Goal: Task Accomplishment & Management: Complete application form

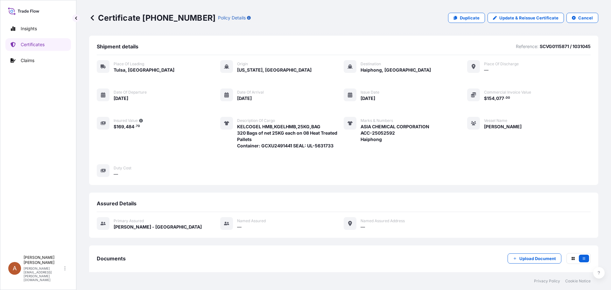
click at [92, 17] on icon at bounding box center [92, 18] width 6 height 6
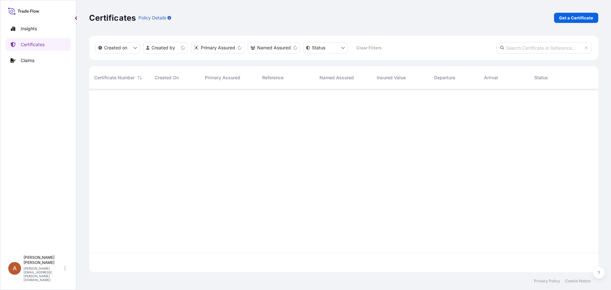
scroll to position [182, 504]
click at [575, 18] on p "Get a Certificate" at bounding box center [576, 18] width 34 height 6
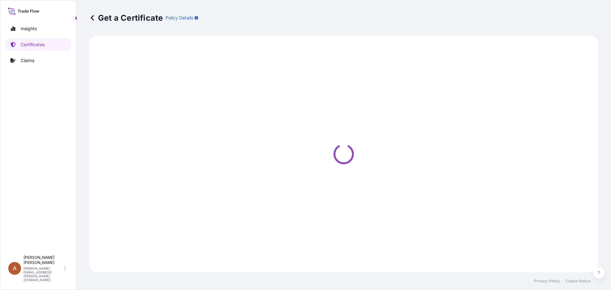
select select "Sea"
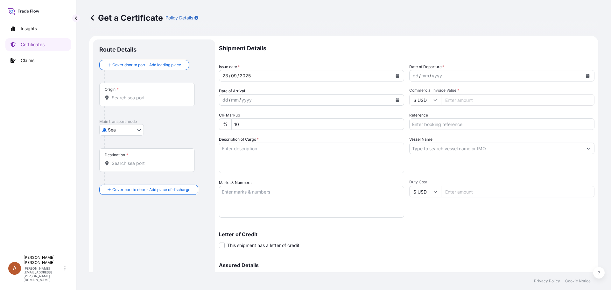
drag, startPoint x: 411, startPoint y: 76, endPoint x: 419, endPoint y: 78, distance: 8.4
click at [412, 76] on div "dd" at bounding box center [415, 76] width 7 height 8
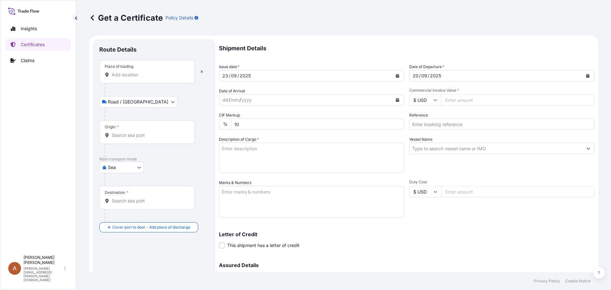
click at [125, 74] on input "Place of loading" at bounding box center [149, 75] width 75 height 6
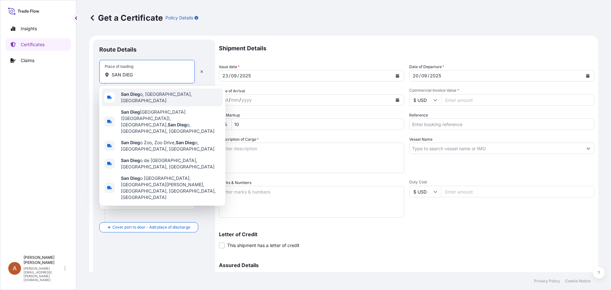
click at [132, 95] on b "San Dieg" at bounding box center [130, 93] width 19 height 5
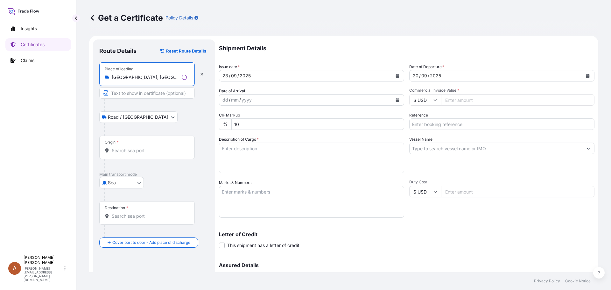
type input "[GEOGRAPHIC_DATA], [GEOGRAPHIC_DATA], [GEOGRAPHIC_DATA]"
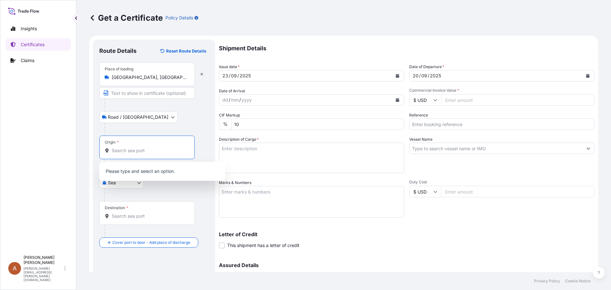
click at [116, 151] on input "Origin *" at bounding box center [149, 150] width 75 height 6
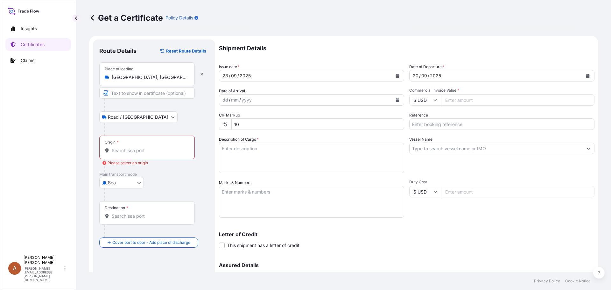
click at [113, 152] on input "Origin * Please select an origin" at bounding box center [149, 150] width 75 height 6
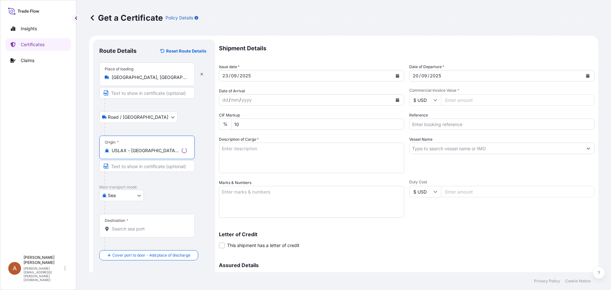
type input "USLAX - [GEOGRAPHIC_DATA], [GEOGRAPHIC_DATA]"
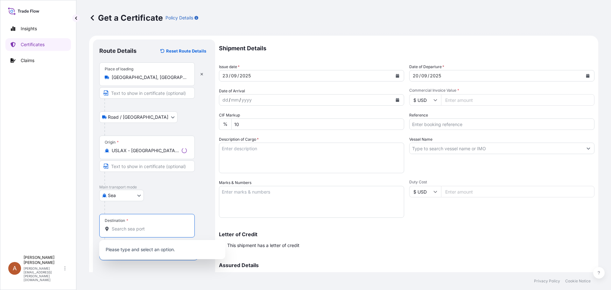
click at [122, 231] on input "Destination *" at bounding box center [149, 229] width 75 height 6
drag, startPoint x: 128, startPoint y: 228, endPoint x: 125, endPoint y: 228, distance: 3.2
click at [125, 228] on input "CNSGN" at bounding box center [149, 229] width 75 height 6
type input "C"
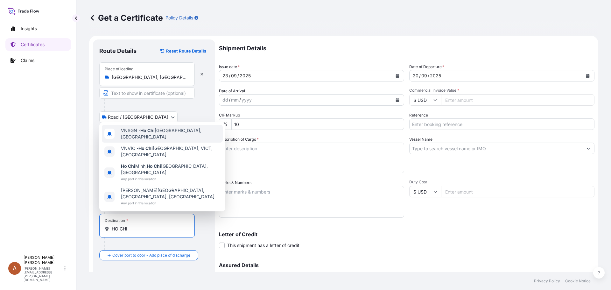
click at [138, 140] on span "VNSGN - [GEOGRAPHIC_DATA], [GEOGRAPHIC_DATA]" at bounding box center [170, 133] width 99 height 13
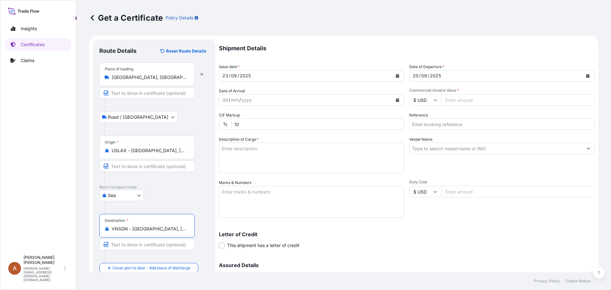
type input "VNSGN - [GEOGRAPHIC_DATA], [GEOGRAPHIC_DATA]"
click at [223, 99] on div "dd" at bounding box center [225, 100] width 7 height 8
drag, startPoint x: 234, startPoint y: 100, endPoint x: 230, endPoint y: 100, distance: 3.8
click at [230, 100] on div "02" at bounding box center [232, 100] width 7 height 8
click at [244, 100] on div "yyyy" at bounding box center [243, 100] width 11 height 8
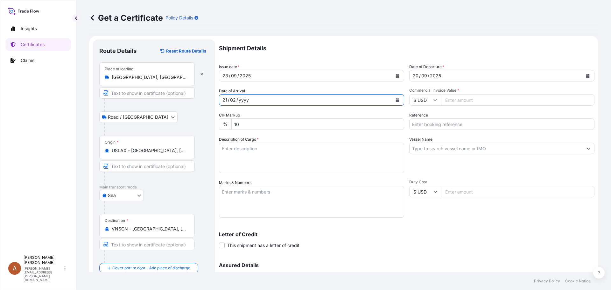
drag, startPoint x: 242, startPoint y: 100, endPoint x: 212, endPoint y: 99, distance: 29.9
click at [212, 99] on form "Route Details Reset Route Details Place of loading [GEOGRAPHIC_DATA], [GEOGRAPH…" at bounding box center [343, 188] width 509 height 305
click at [396, 99] on icon "Calendar" at bounding box center [398, 100] width 4 height 4
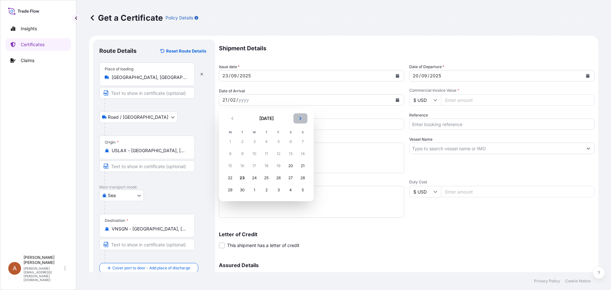
click at [300, 118] on icon "Next" at bounding box center [301, 118] width 4 height 4
click at [241, 177] on div "21" at bounding box center [241, 177] width 11 height 11
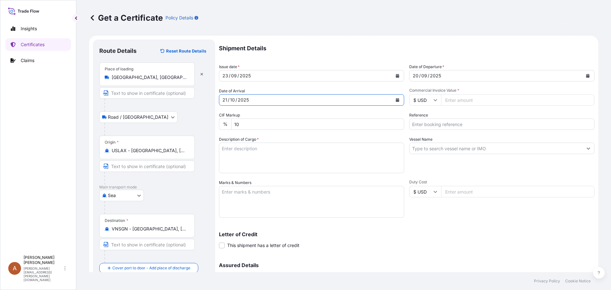
click at [452, 100] on input "Commercial Invoice Value *" at bounding box center [517, 99] width 153 height 11
type input "59206.00"
click at [425, 123] on input "Reference" at bounding box center [501, 123] width 185 height 11
type input "SCVG0115120 / 1032415"
click at [227, 146] on textarea "Description of Cargo *" at bounding box center [311, 158] width 185 height 31
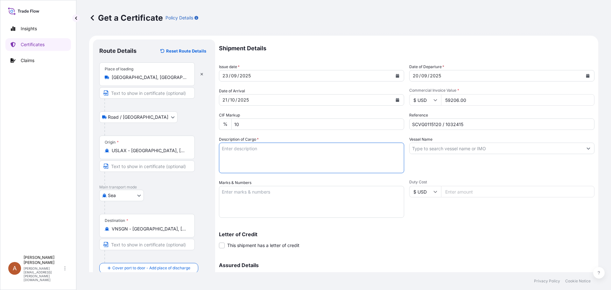
paste textarea "KELCOGEL APB,20KG,BAG"
click at [222, 156] on textarea "KELCOGEL APB,20KG,BAG" at bounding box center [311, 158] width 185 height 31
click at [283, 148] on textarea "KELCOGEL APB,20KG,BAG" at bounding box center [311, 158] width 185 height 31
paste textarea "70 Bags of net 20KG each on 02 Heat Treated Pallets"
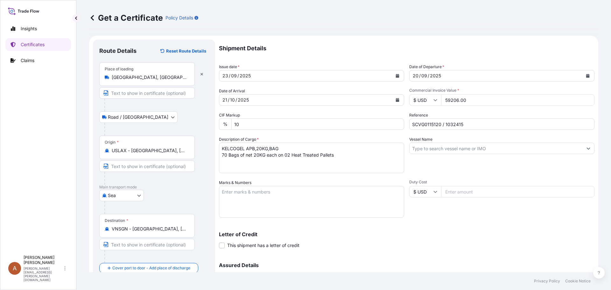
click at [230, 161] on textarea "KELCOGEL APB,20KG,BAG 70 Bags of net 20KG each on 02 Heat Treated Pallets" at bounding box center [311, 158] width 185 height 31
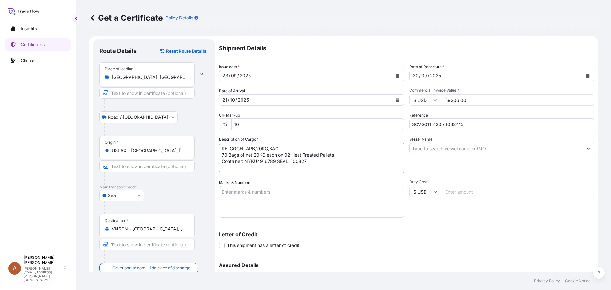
type textarea "KELCOGEL APB,20KG,BAG 70 Bags of net 20KG each on 02 Heat Treated Pallets Conta…"
click at [424, 147] on input "Vessel Name" at bounding box center [496, 148] width 173 height 11
click at [422, 148] on input "Vessel Name" at bounding box center [496, 148] width 173 height 11
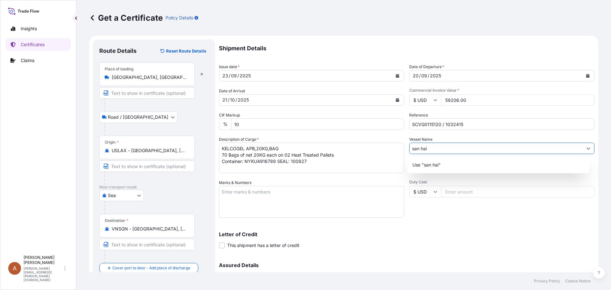
drag, startPoint x: 411, startPoint y: 148, endPoint x: 406, endPoint y: 149, distance: 4.8
click at [406, 149] on div "Shipment Details Issue date * [DATE] Date of Departure * [DATE] Date of Arrival…" at bounding box center [407, 178] width 376 height 279
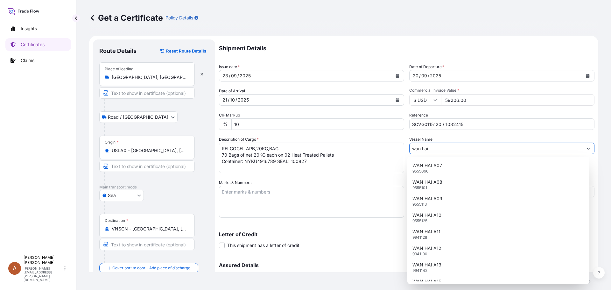
scroll to position [1827, 0]
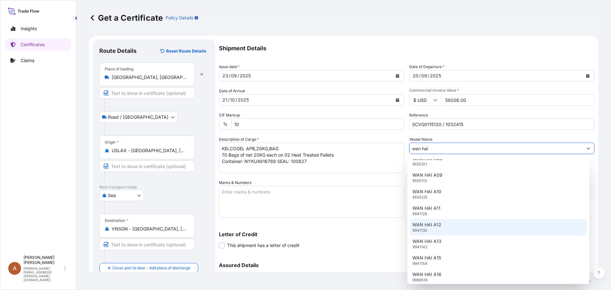
click at [427, 225] on p "WAN HAI A12" at bounding box center [426, 224] width 29 height 6
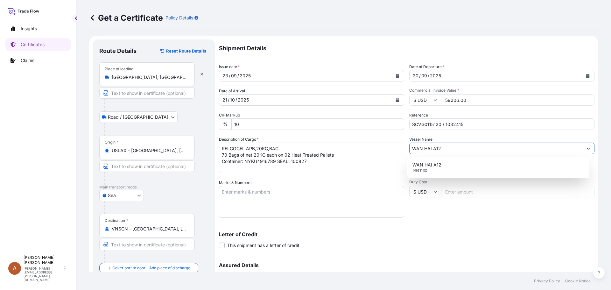
scroll to position [0, 0]
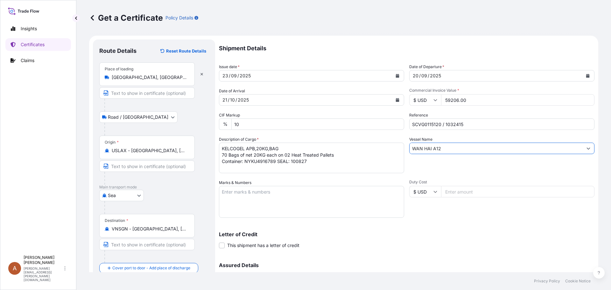
type input "WAN HAI A12"
click at [244, 193] on textarea "Marks & Numbers" at bounding box center [311, 202] width 185 height 32
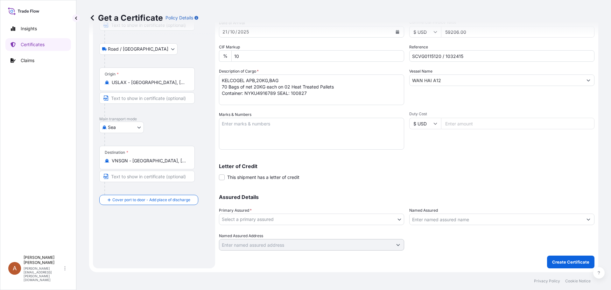
click at [261, 219] on body "Insights Certificates Claims A Alicia Pye-miller [EMAIL_ADDRESS][PERSON_NAME][D…" at bounding box center [305, 145] width 611 height 290
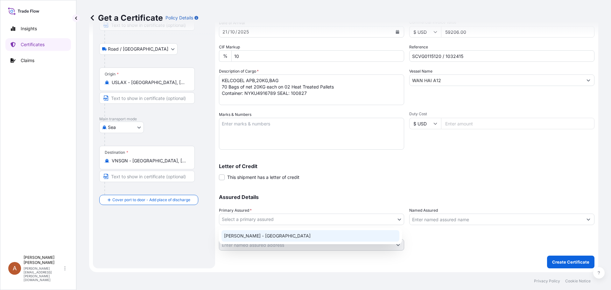
click at [242, 235] on div "[PERSON_NAME] - [GEOGRAPHIC_DATA]" at bounding box center [310, 235] width 178 height 11
select select "31650"
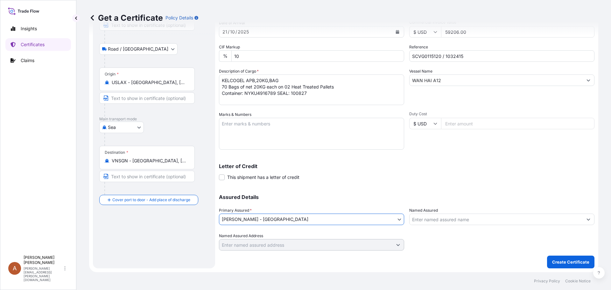
click at [461, 238] on div at bounding box center [501, 242] width 185 height 18
click at [569, 262] on p "Create Certificate" at bounding box center [570, 262] width 37 height 6
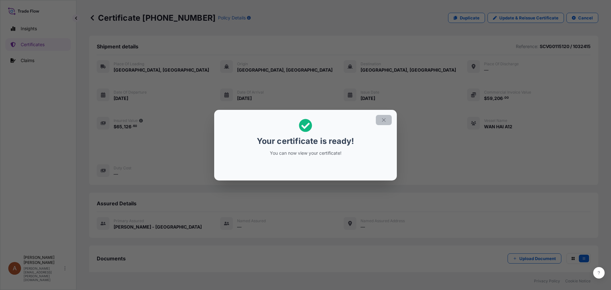
click at [384, 120] on icon "button" at bounding box center [384, 120] width 4 height 4
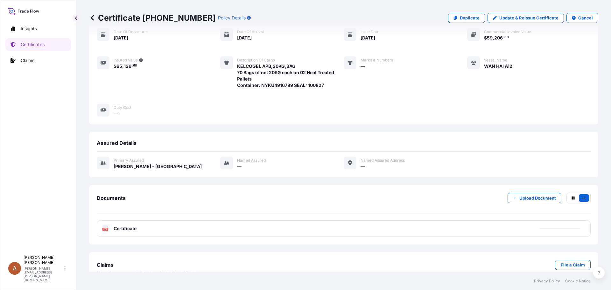
scroll to position [73, 0]
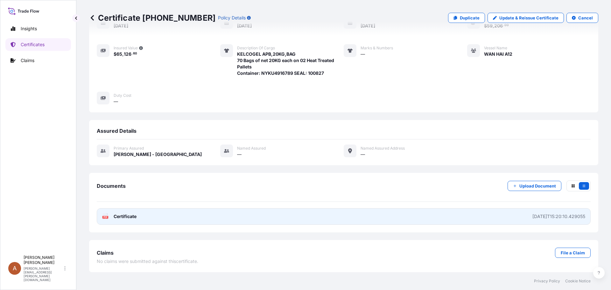
drag, startPoint x: 122, startPoint y: 220, endPoint x: 127, endPoint y: 218, distance: 5.0
click at [127, 218] on span "Certificate" at bounding box center [125, 216] width 23 height 6
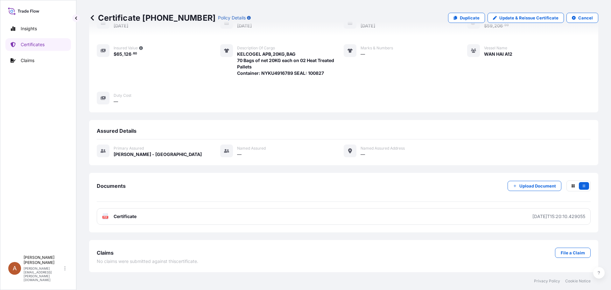
click at [92, 16] on icon at bounding box center [92, 18] width 6 height 6
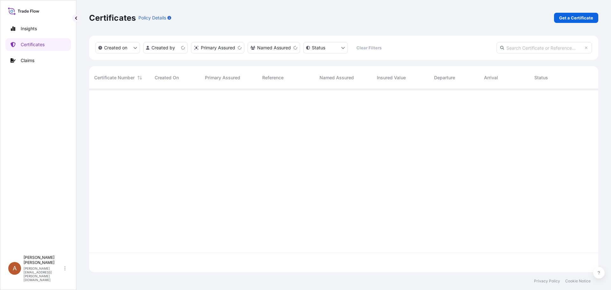
scroll to position [182, 504]
click at [577, 18] on p "Get a Certificate" at bounding box center [576, 18] width 34 height 6
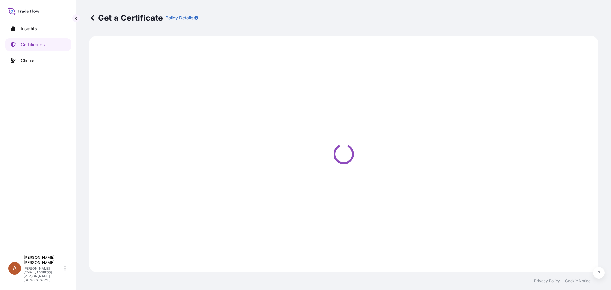
select select "Sea"
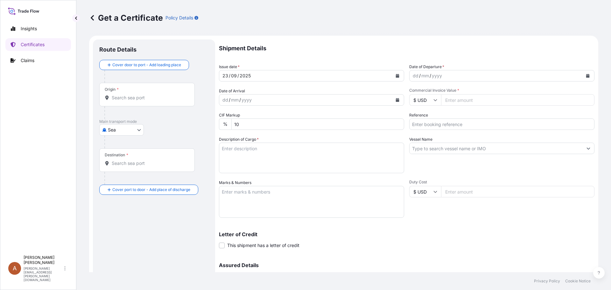
click at [412, 76] on div "dd" at bounding box center [415, 76] width 7 height 8
click at [410, 77] on div "dd / mm / yyyy" at bounding box center [496, 75] width 173 height 11
click at [412, 75] on div "dd" at bounding box center [415, 76] width 7 height 8
click at [412, 76] on div "dd" at bounding box center [415, 76] width 7 height 8
click at [226, 101] on div "dd" at bounding box center [225, 100] width 7 height 8
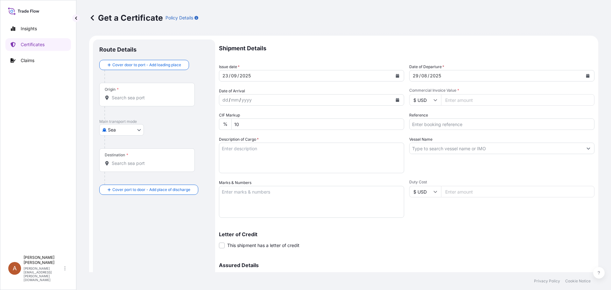
click at [227, 100] on div "dd" at bounding box center [225, 100] width 7 height 8
click at [448, 101] on input "Commercial Invoice Value *" at bounding box center [517, 99] width 153 height 11
type input "152002.00"
click at [418, 125] on input "Reference" at bounding box center [501, 123] width 185 height 11
type input "SCVG0114995 / 1032407"
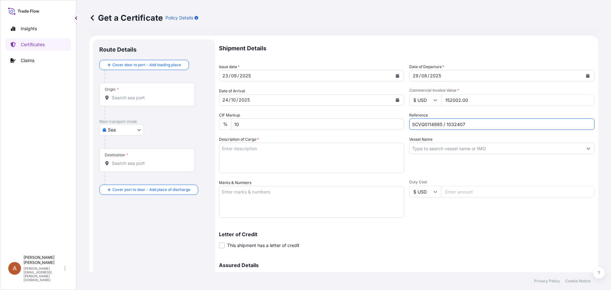
click at [283, 151] on textarea "Description of Cargo *" at bounding box center [311, 158] width 185 height 31
click at [237, 146] on textarea "Description of Cargo *" at bounding box center [311, 158] width 185 height 31
paste textarea "KELTROL CG-V,KTLCGV,25KG,BAG"
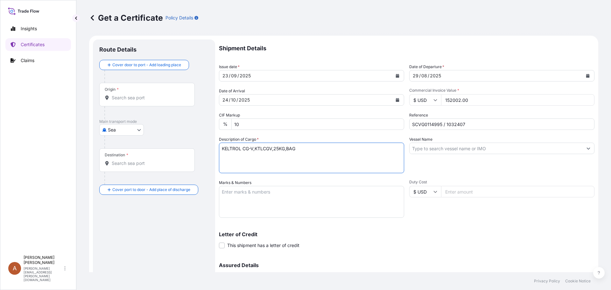
click at [219, 154] on textarea "KELTROL CG-V,KTLCGV,25KG,BAG" at bounding box center [311, 158] width 185 height 31
click at [305, 149] on textarea "KELTROL CG-V,KTLCGV,25KG,BAG" at bounding box center [311, 158] width 185 height 31
paste textarea "KELTROL CGSFT,KTLCGSFT,25KG,BAG"
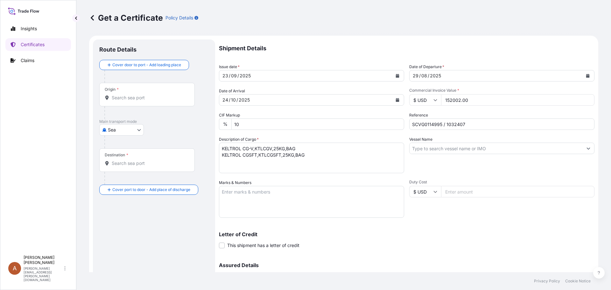
click at [224, 159] on textarea "KELTROL CG-V,KTLCGV,25KG,BAG KELTROL CGSFT,KTLCGSFT,25KG,BAG" at bounding box center [311, 158] width 185 height 31
click at [312, 155] on textarea "KELTROL CG-V,KTLCGV,25KG,BAG KELTROL CGSFT,KTLCGSFT,25KG,BAG" at bounding box center [311, 158] width 185 height 31
paste textarea "KELTROL CG,KTLCG,25KG,BAG"
click at [221, 168] on textarea "KELTROL CG-V,KTLCGV,25KG,BAG KELTROL CGSFT,KTLCGSFT,25KG,BAG KELTROL CG,KTLCG,2…" at bounding box center [311, 158] width 185 height 31
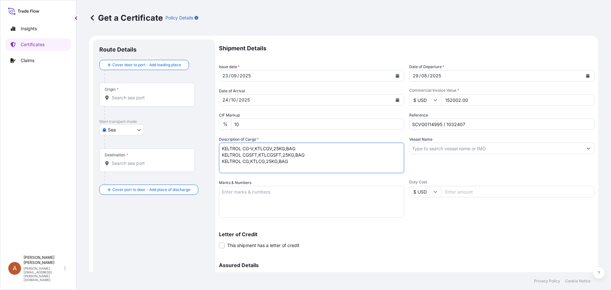
click at [296, 163] on textarea "KELTROL CG-V,KTLCGV,25KG,BAG KELTROL CGSFT,KTLCGSFT,25KG,BAG KELTROL CG,KTLCG,2…" at bounding box center [311, 158] width 185 height 31
paste textarea "KELTROL CGT,KTLCGT,25KG,BAG"
click at [300, 165] on textarea "KELTROL CG-V,KTLCGV,25KG,BAG KELTROL CGSFT,KTLCGSFT,25KG,BAG KELTROL CG,KTLCG,2…" at bounding box center [311, 158] width 185 height 31
paste textarea "KELDENT,KDT,25KG,BAG"
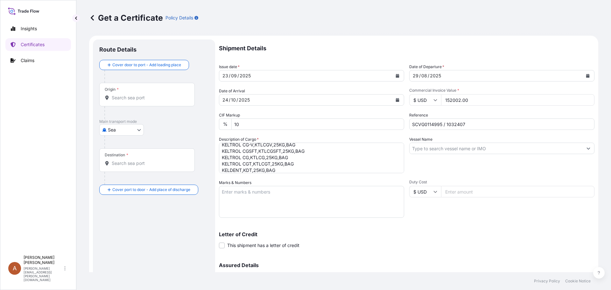
click at [277, 170] on textarea "KELTROL CG-V,KTLCGV,25KG,BAG KELTROL CGSFT,KTLCGSFT,25KG,BAG KELTROL CG,KTLCG,2…" at bounding box center [311, 158] width 185 height 31
paste textarea "KELTROL TF,KTLTF,25KG,BAG"
paste textarea "273 of net 25KG each on 8 Heat Treated Pallets VOL: 1 x 20ft FCL from [GEOGRAPH…"
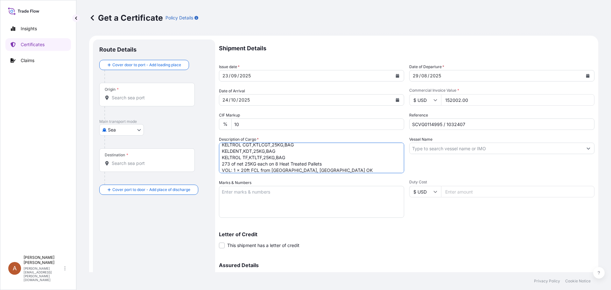
scroll to position [29, 0]
click at [247, 170] on textarea "KELTROL CG-V,KTLCGV,25KG,BAG KELTROL CGSFT,KTLCGSFT,25KG,BAG KELTROL CG,KTLCG,2…" at bounding box center [311, 158] width 185 height 31
type textarea "KELTROL CG-V,KTLCGV,25KG,BAG KELTROL CGSFT,KTLCGSFT,25KG,BAG KELTROL CG,KTLCG,2…"
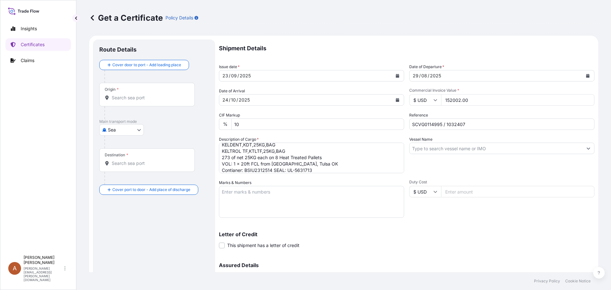
click at [442, 147] on input "Vessel Name" at bounding box center [496, 148] width 173 height 11
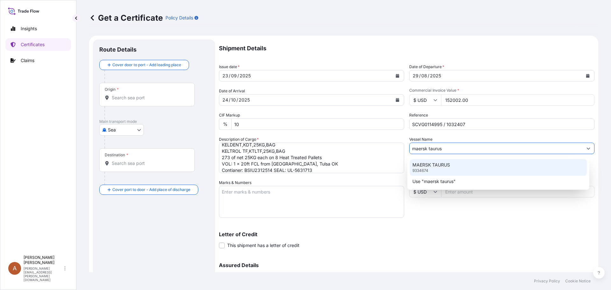
click at [431, 166] on p "MAERSK TAURUS" at bounding box center [431, 165] width 38 height 6
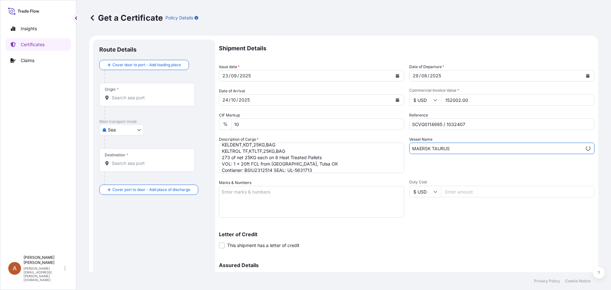
type input "MAERSK TAURUS"
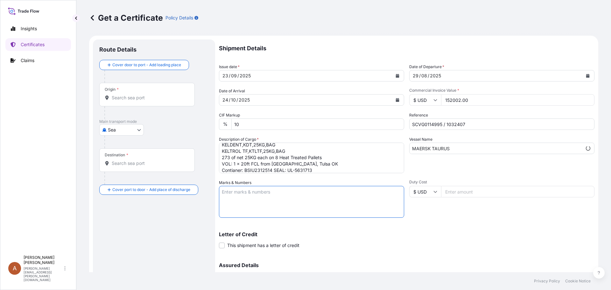
click at [235, 192] on textarea "Marks & Numbers" at bounding box center [311, 202] width 185 height 32
click at [248, 193] on textarea "Marks & Numbers" at bounding box center [311, 202] width 185 height 32
paste textarea "CATALITE CO.,LTD PO# PO238010200 [GEOGRAPHIC_DATA] PO390005056"
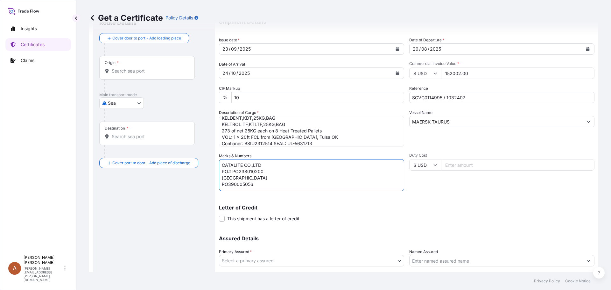
scroll to position [64, 0]
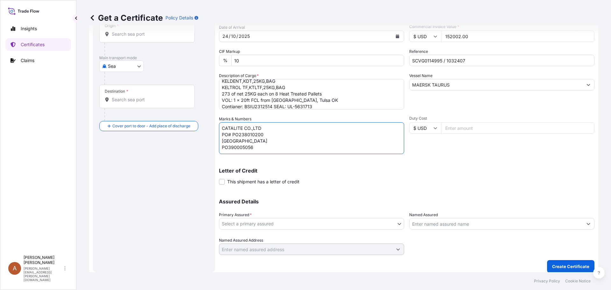
type textarea "CATALITE CO.,LTD PO# PO238010200 [GEOGRAPHIC_DATA] PO390005056"
click at [330, 226] on body "Insights Certificates Claims A Alicia Pye-miller [EMAIL_ADDRESS][PERSON_NAME][D…" at bounding box center [305, 145] width 611 height 290
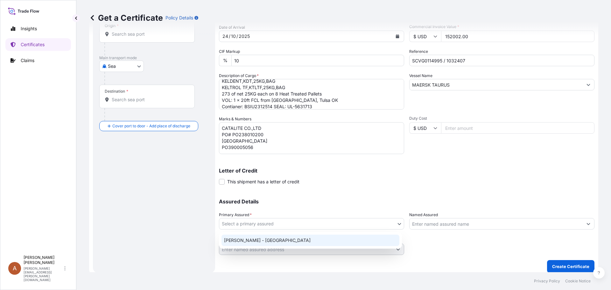
click at [254, 239] on div "[PERSON_NAME] - [GEOGRAPHIC_DATA]" at bounding box center [310, 240] width 178 height 11
select select "31650"
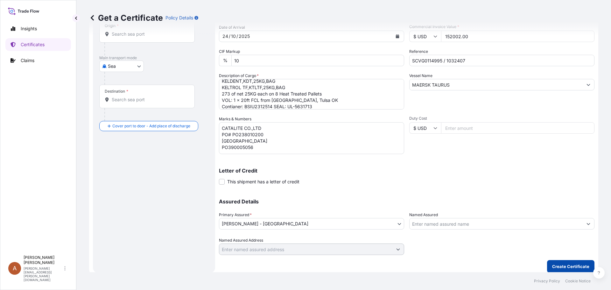
click at [565, 268] on p "Create Certificate" at bounding box center [570, 266] width 37 height 6
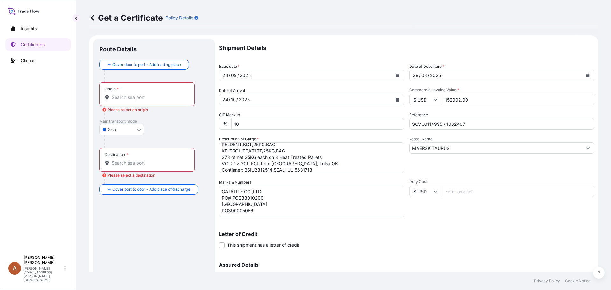
scroll to position [0, 0]
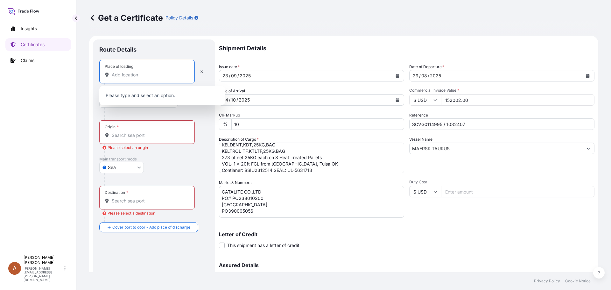
click at [120, 77] on input "Place of loading" at bounding box center [149, 75] width 75 height 6
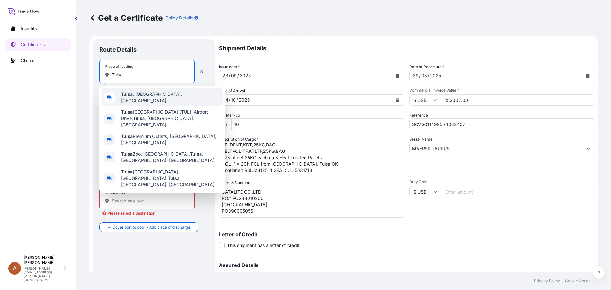
click at [129, 95] on b "Tulsa" at bounding box center [127, 93] width 12 height 5
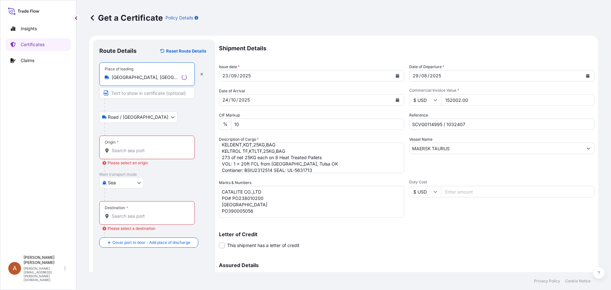
type input "[GEOGRAPHIC_DATA], [GEOGRAPHIC_DATA], [GEOGRAPHIC_DATA]"
click at [117, 150] on input "Origin * Please select an origin" at bounding box center [149, 150] width 75 height 6
drag, startPoint x: 118, startPoint y: 150, endPoint x: 122, endPoint y: 150, distance: 4.5
click at [118, 150] on input "Origin * Please select an origin" at bounding box center [149, 150] width 75 height 6
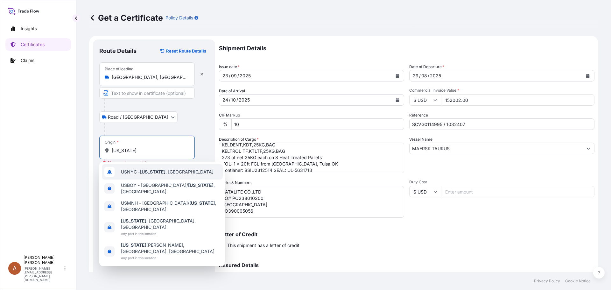
click at [140, 170] on span "USNYC - [US_STATE] , [GEOGRAPHIC_DATA]" at bounding box center [167, 172] width 93 height 6
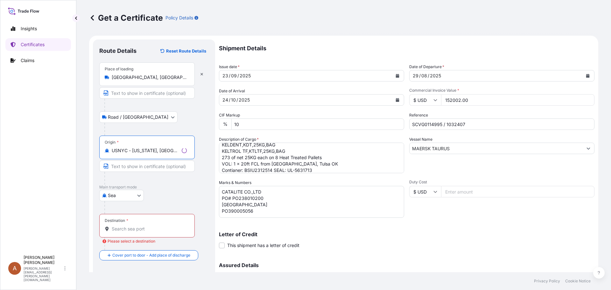
type input "USNYC - [US_STATE], [GEOGRAPHIC_DATA]"
click at [126, 229] on input "Destination * Please select a destination" at bounding box center [149, 229] width 75 height 6
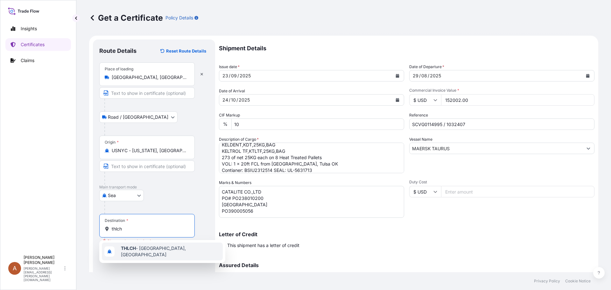
click at [151, 249] on span "THLCH - [GEOGRAPHIC_DATA], [GEOGRAPHIC_DATA]" at bounding box center [170, 251] width 99 height 13
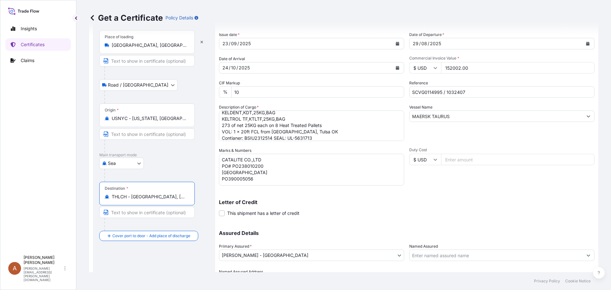
scroll to position [68, 0]
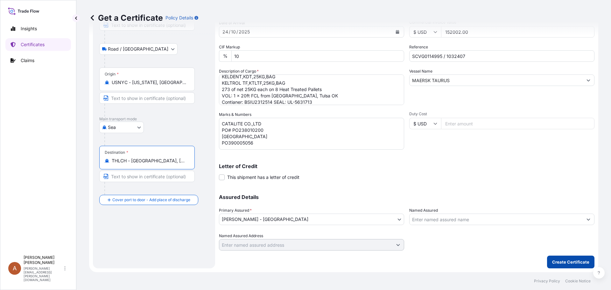
type input "THLCH - [GEOGRAPHIC_DATA], [GEOGRAPHIC_DATA]"
click at [556, 258] on button "Create Certificate" at bounding box center [570, 262] width 47 height 13
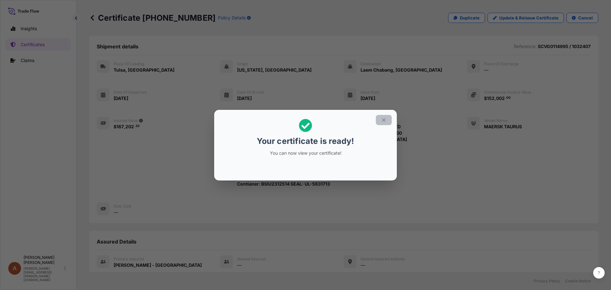
click at [383, 120] on icon "button" at bounding box center [384, 120] width 4 height 4
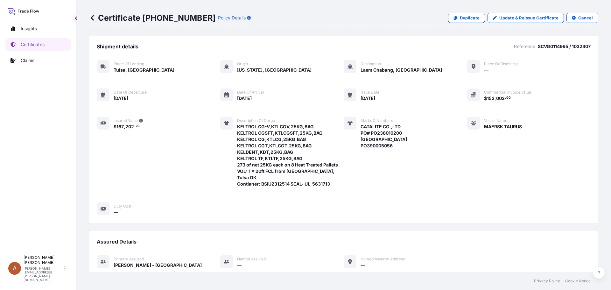
scroll to position [111, 0]
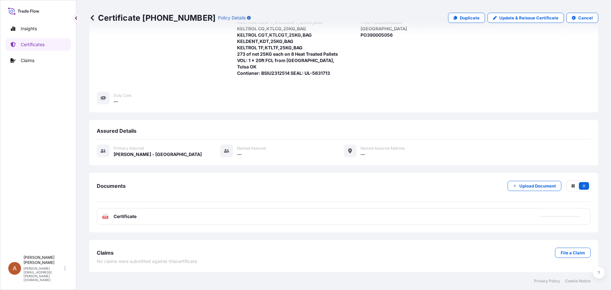
click at [121, 217] on span "Certificate" at bounding box center [125, 216] width 23 height 6
click at [107, 215] on icon at bounding box center [105, 216] width 5 height 6
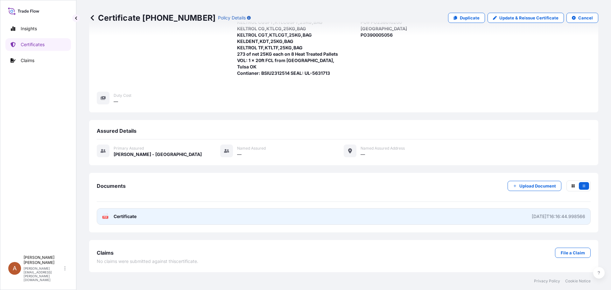
click at [104, 215] on icon at bounding box center [105, 216] width 5 height 6
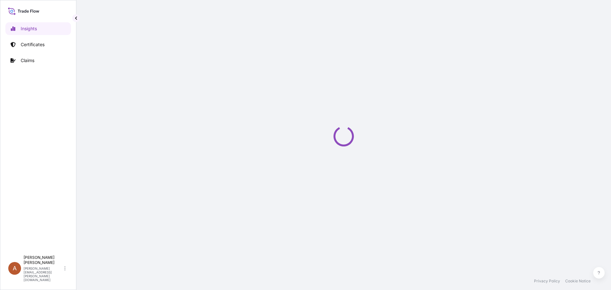
select select "2025"
